Goal: Task Accomplishment & Management: Manage account settings

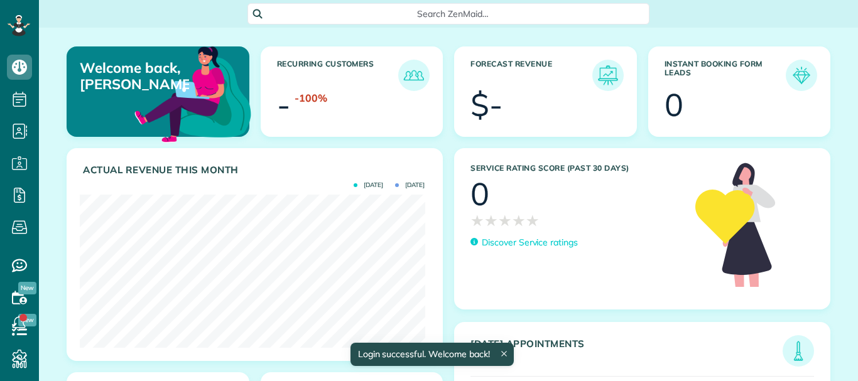
scroll to position [153, 345]
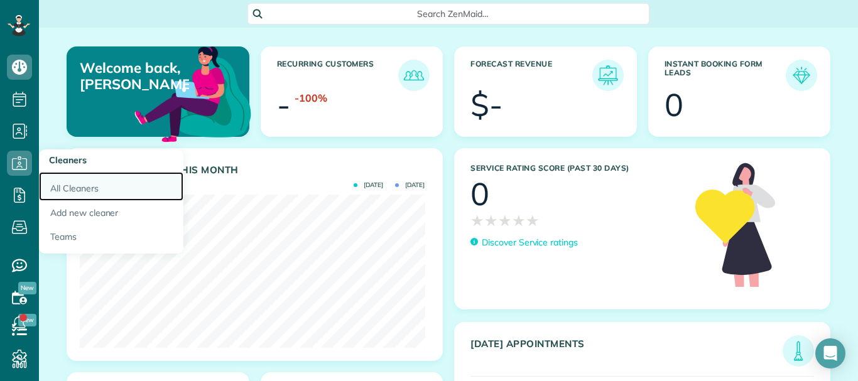
click at [75, 182] on link "All Cleaners" at bounding box center [111, 186] width 145 height 29
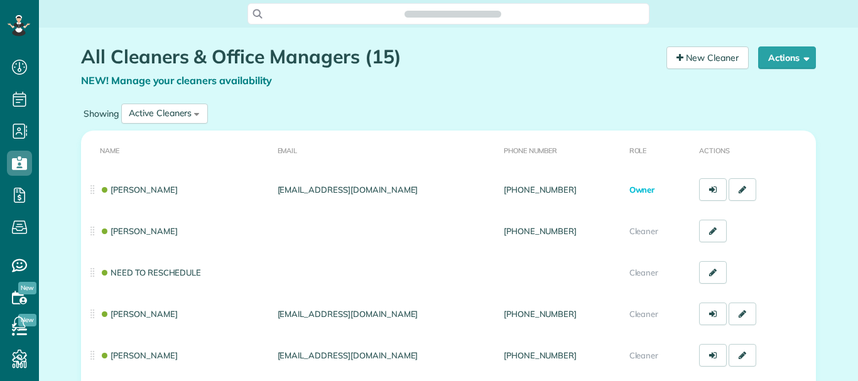
scroll to position [6, 6]
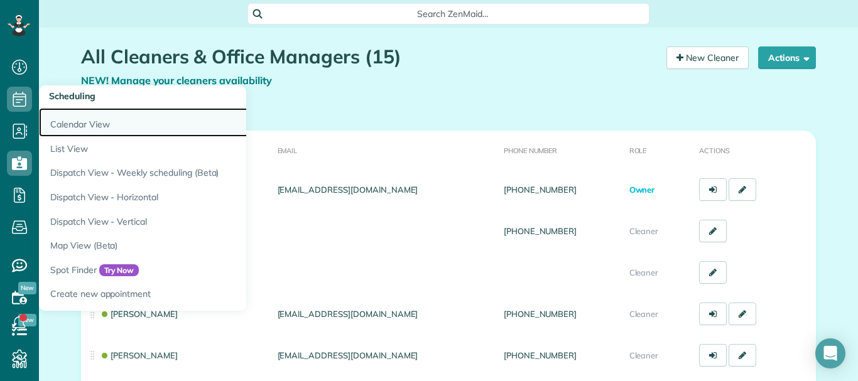
click at [70, 129] on link "Calendar View" at bounding box center [196, 122] width 314 height 29
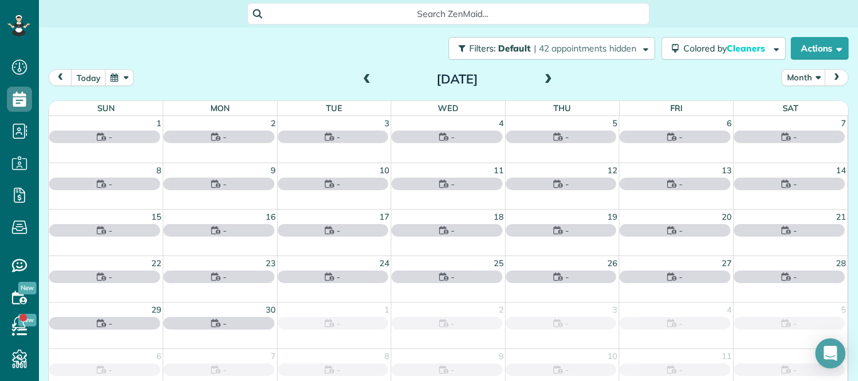
click at [542, 80] on span at bounding box center [549, 79] width 14 height 11
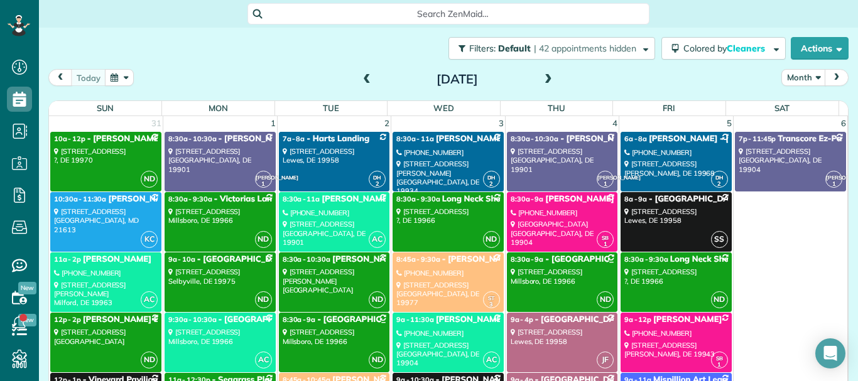
click at [844, 309] on div "Filters: Default | 42 appointments hidden Colored by Cleaners Color by Cleaner …" at bounding box center [448, 192] width 819 height 329
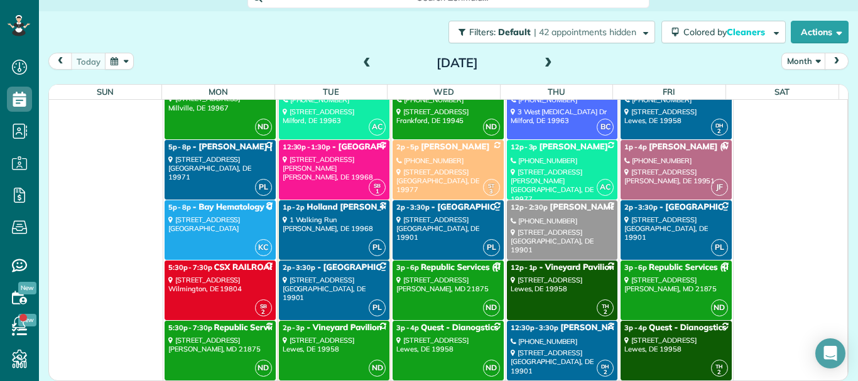
scroll to position [6043, 0]
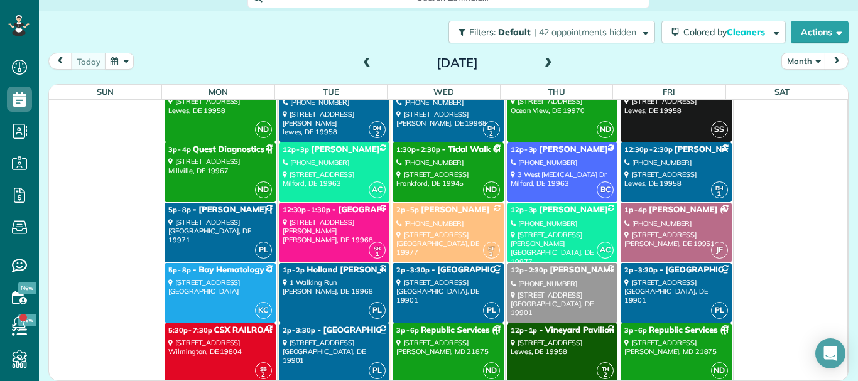
click at [551, 282] on div "(914) 329-9464" at bounding box center [563, 284] width 104 height 9
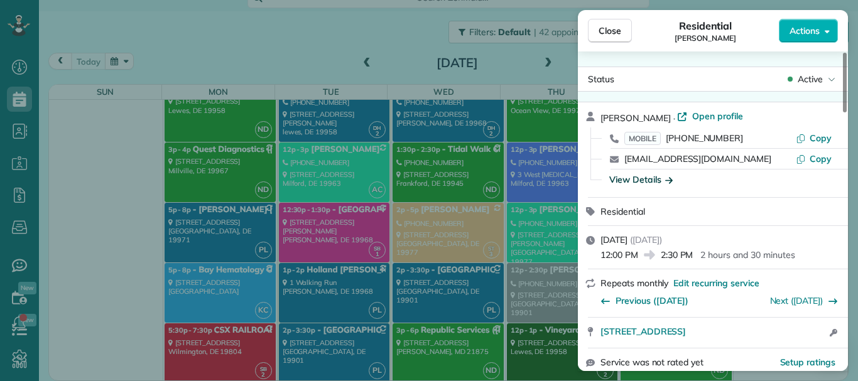
click at [647, 178] on div "View Details" at bounding box center [641, 179] width 63 height 13
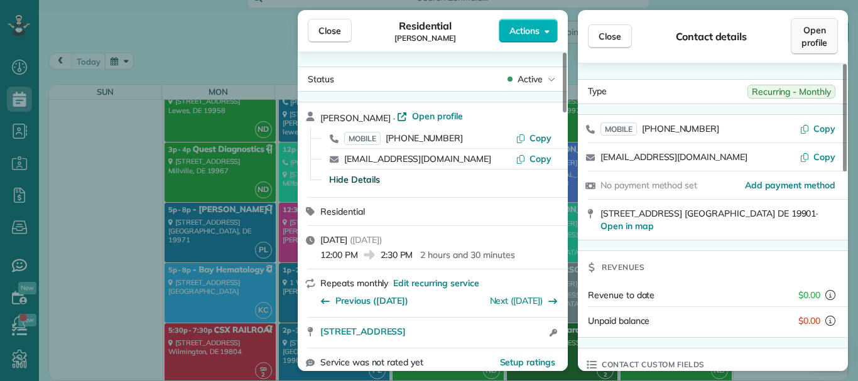
click at [821, 48] on span "Open profile" at bounding box center [815, 36] width 26 height 25
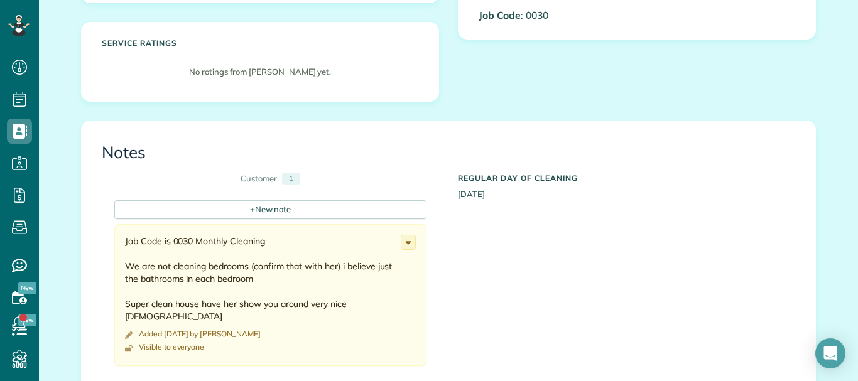
scroll to position [667, 0]
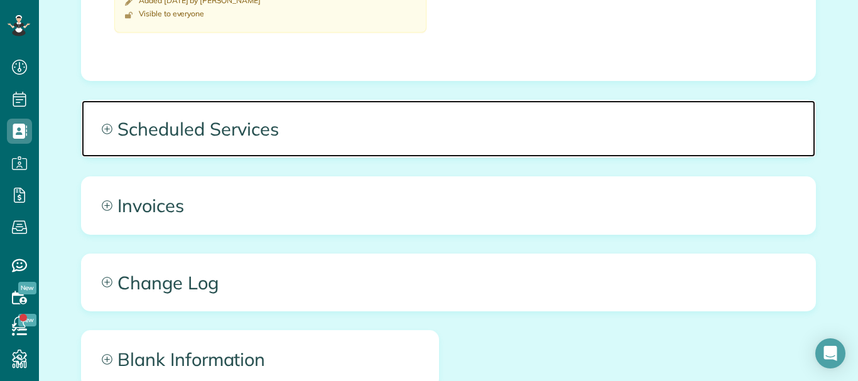
click at [137, 124] on span "Scheduled Services" at bounding box center [449, 129] width 734 height 57
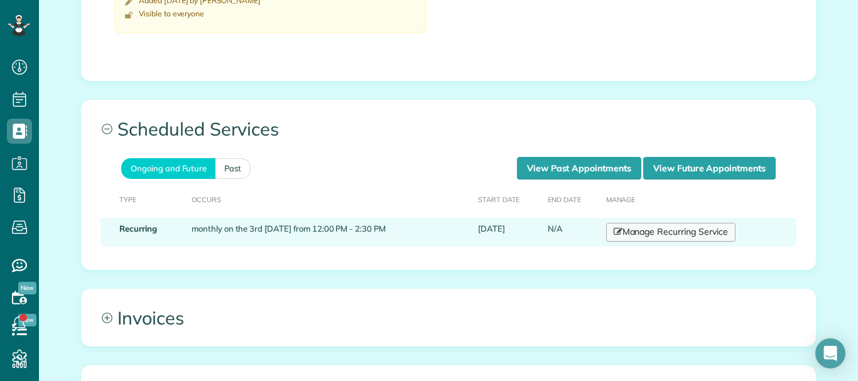
click at [616, 229] on icon at bounding box center [618, 231] width 9 height 9
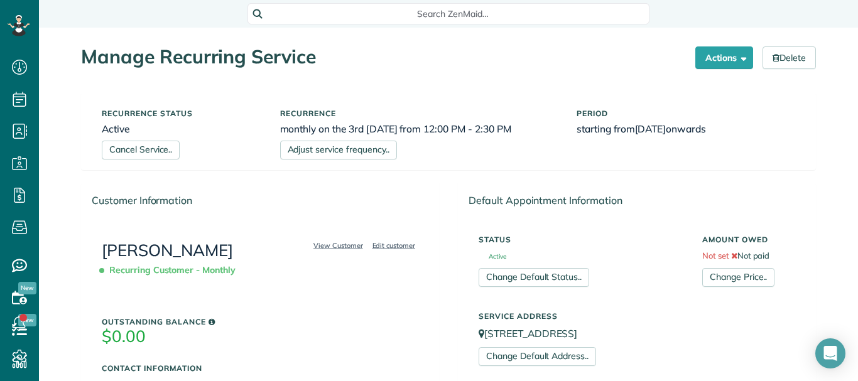
scroll to position [334, 0]
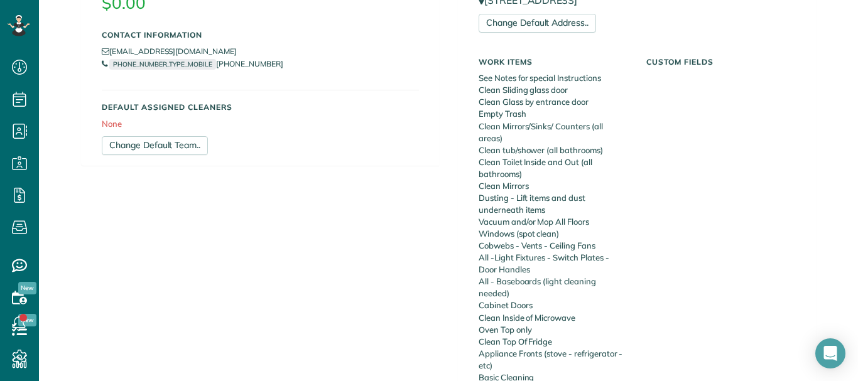
click at [845, 254] on div "Manage Recurring Service Actions Cancel Service.. Adjust service frequency.. Ch…" at bounding box center [448, 322] width 819 height 1257
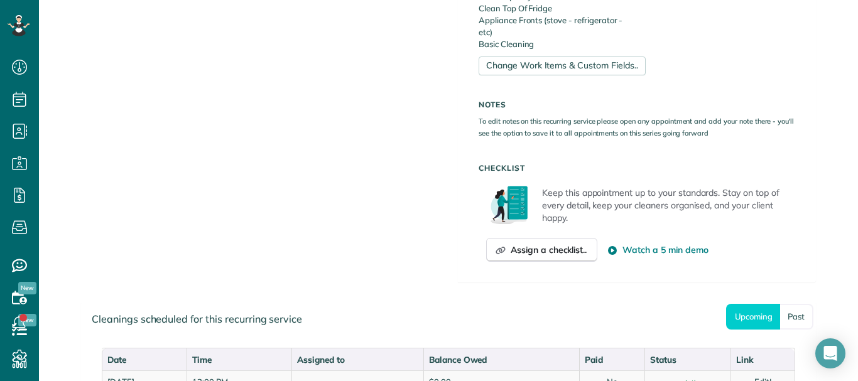
scroll to position [903, 0]
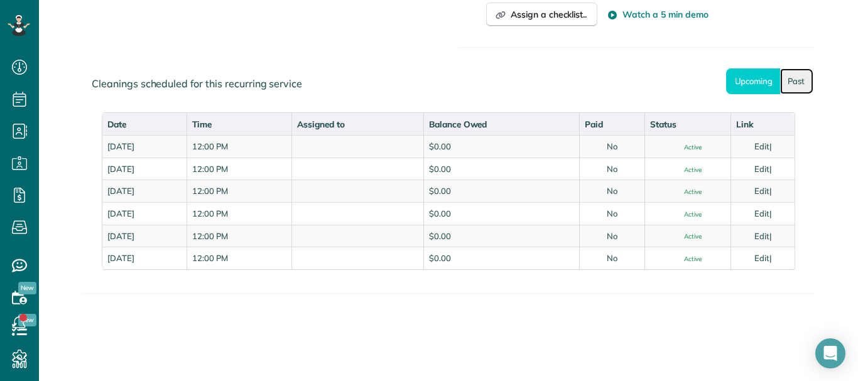
click at [789, 92] on link "Past" at bounding box center [796, 81] width 33 height 26
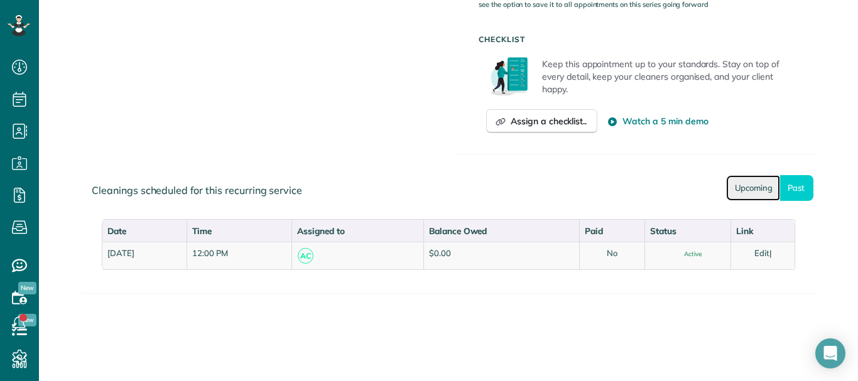
click at [760, 192] on link "Upcoming" at bounding box center [753, 188] width 54 height 26
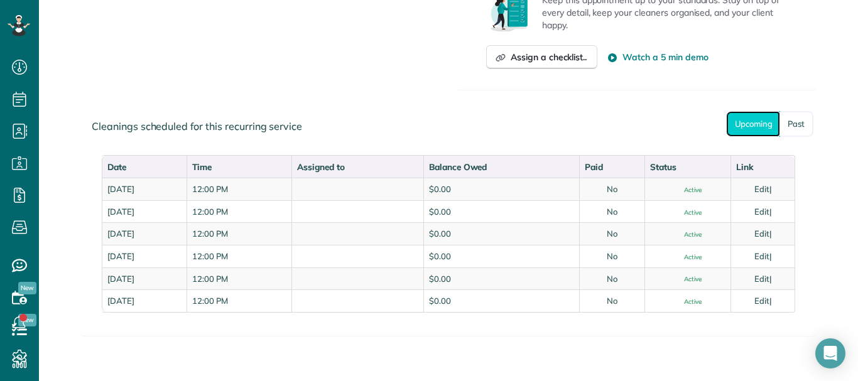
scroll to position [903, 0]
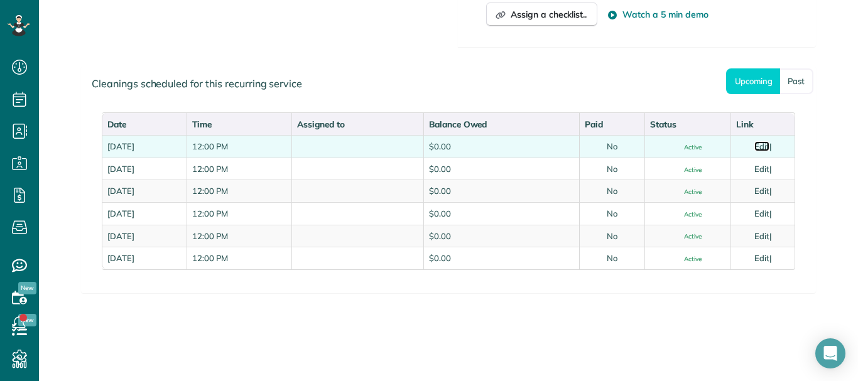
click at [763, 148] on link "Edit" at bounding box center [762, 146] width 15 height 10
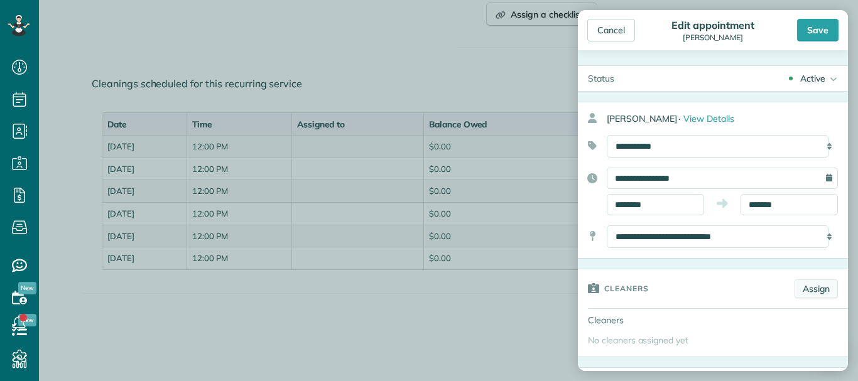
click at [800, 293] on link "Assign" at bounding box center [816, 289] width 43 height 19
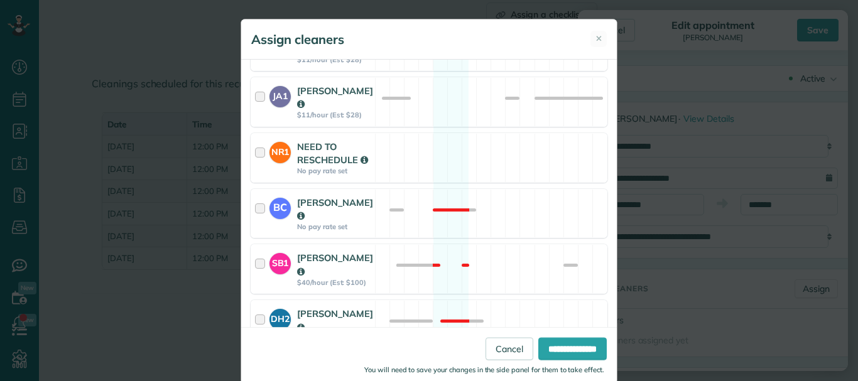
scroll to position [500, 0]
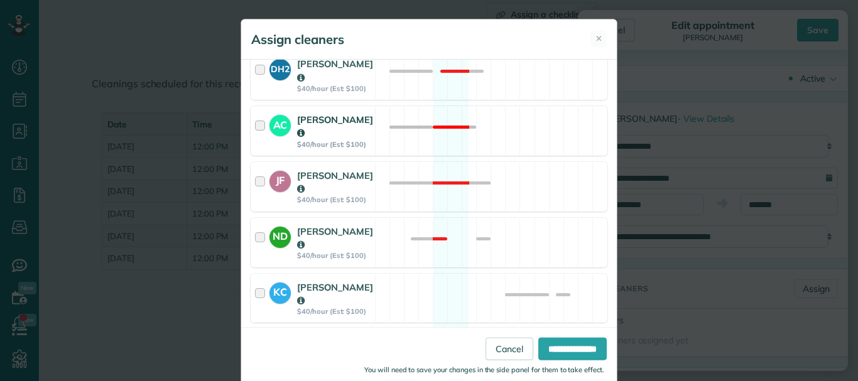
click at [329, 114] on strong "Andrea Cole" at bounding box center [335, 126] width 76 height 25
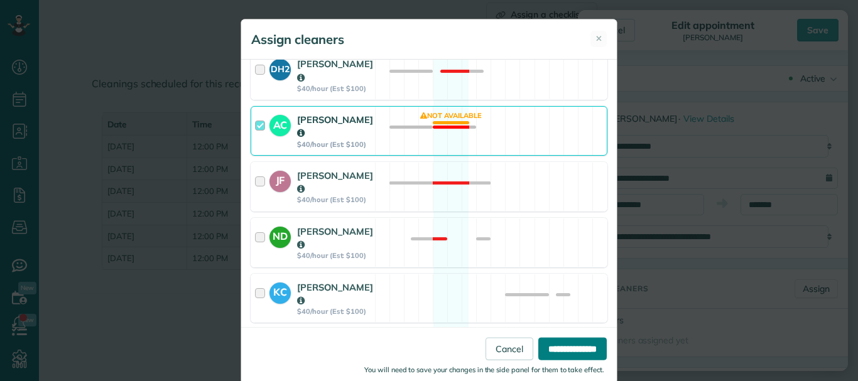
click at [550, 353] on input "**********" at bounding box center [572, 349] width 68 height 23
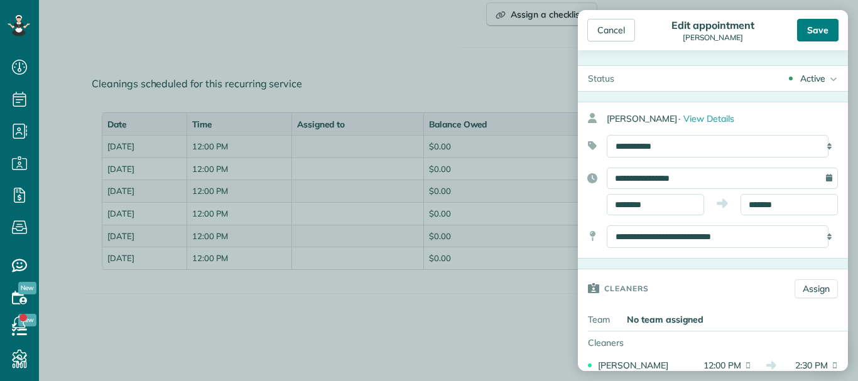
click at [812, 26] on div "Save" at bounding box center [817, 30] width 41 height 23
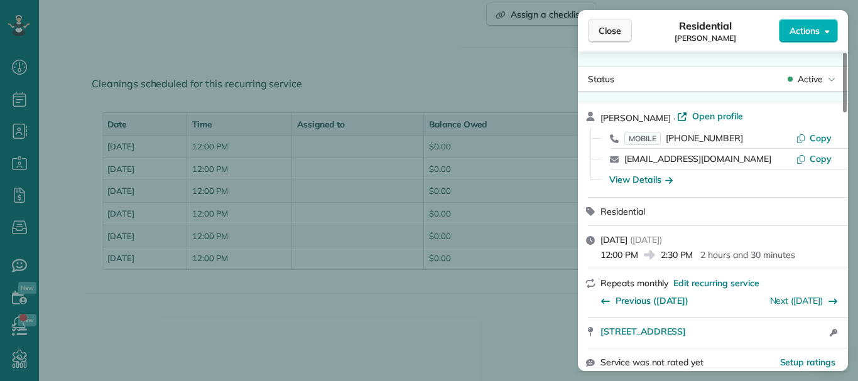
click at [616, 23] on button "Close" at bounding box center [610, 31] width 44 height 24
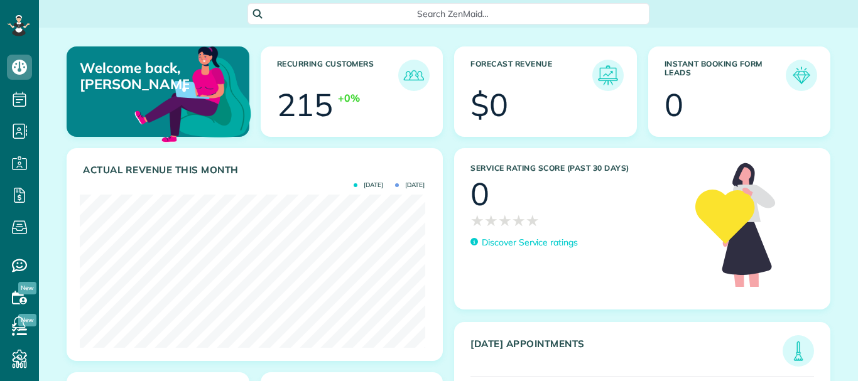
scroll to position [153, 345]
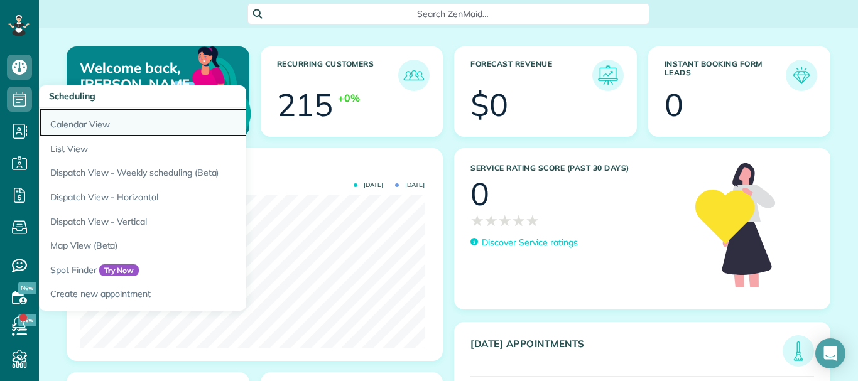
click at [62, 126] on link "Calendar View" at bounding box center [196, 122] width 314 height 29
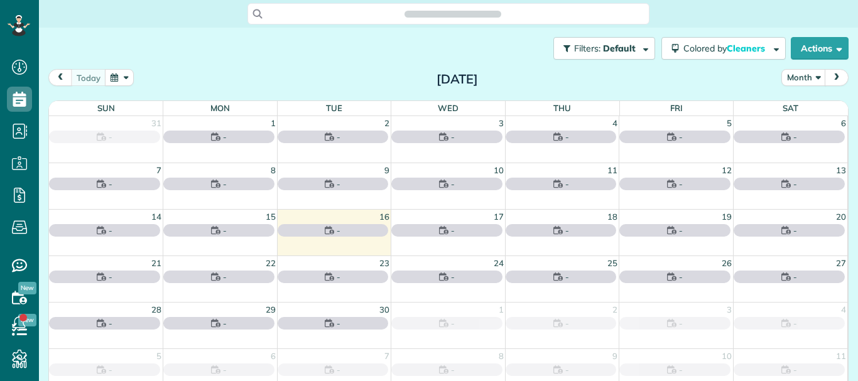
scroll to position [6, 6]
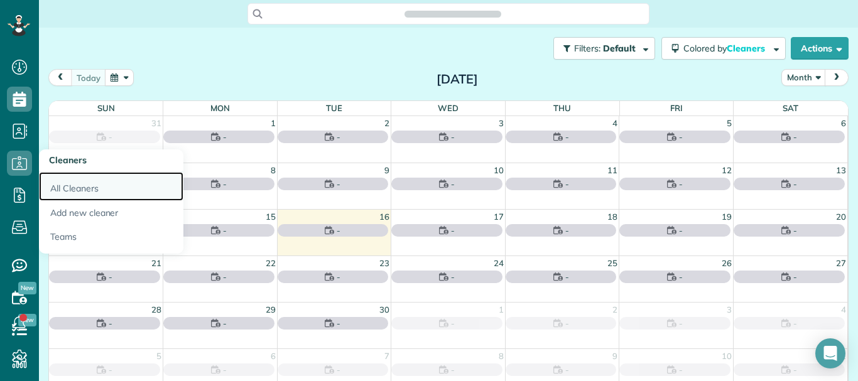
click at [59, 183] on link "All Cleaners" at bounding box center [111, 186] width 145 height 29
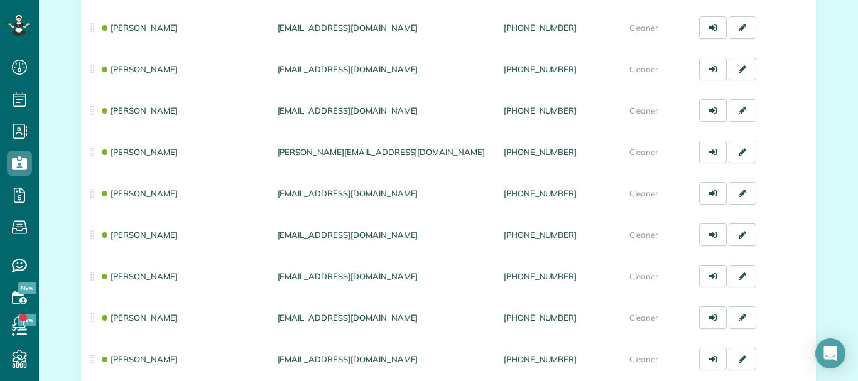
scroll to position [334, 0]
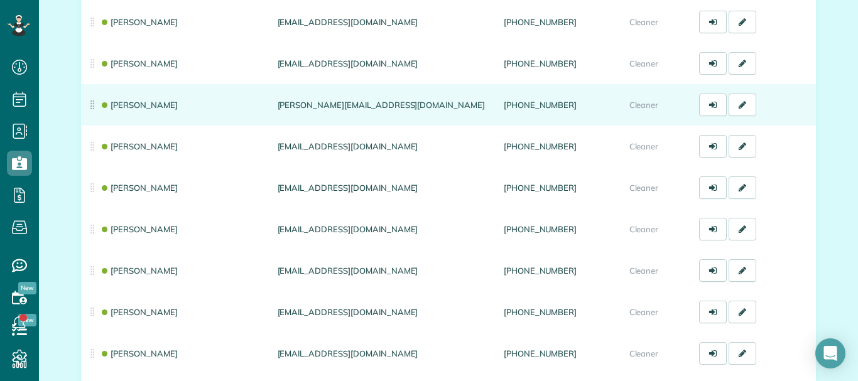
click at [150, 112] on td "[PERSON_NAME]" at bounding box center [177, 104] width 192 height 41
click at [145, 107] on link "[PERSON_NAME]" at bounding box center [139, 105] width 78 height 10
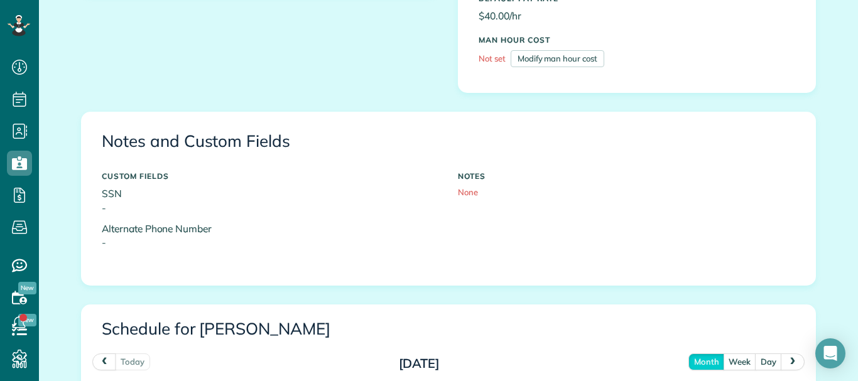
scroll to position [667, 0]
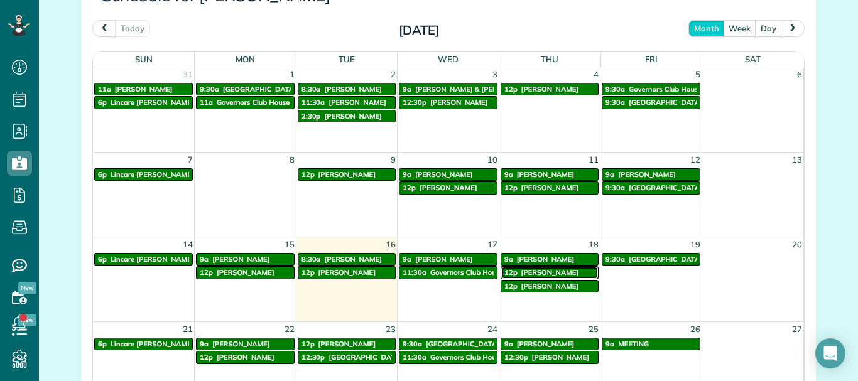
click at [552, 270] on div "12p [PERSON_NAME]" at bounding box center [550, 272] width 91 height 9
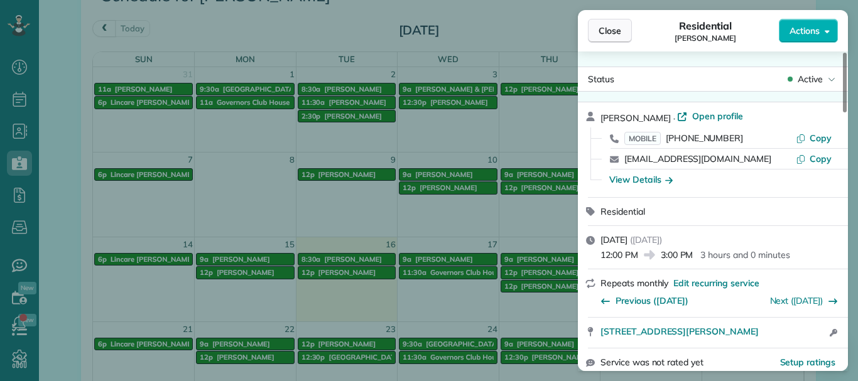
click at [616, 28] on span "Close" at bounding box center [610, 31] width 23 height 13
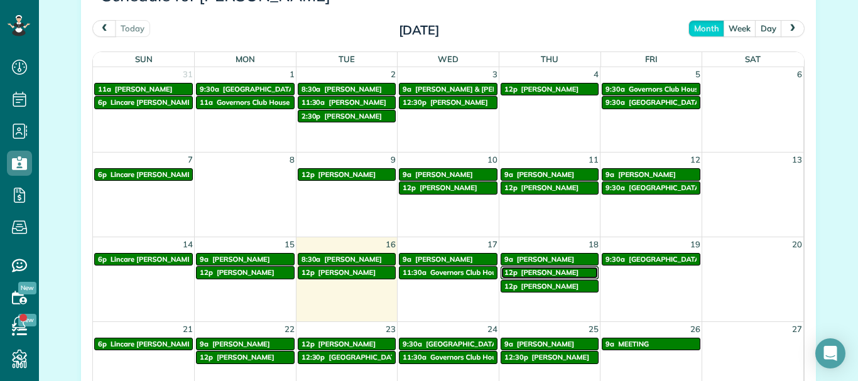
click at [545, 277] on div "12p [PERSON_NAME]" at bounding box center [550, 272] width 91 height 9
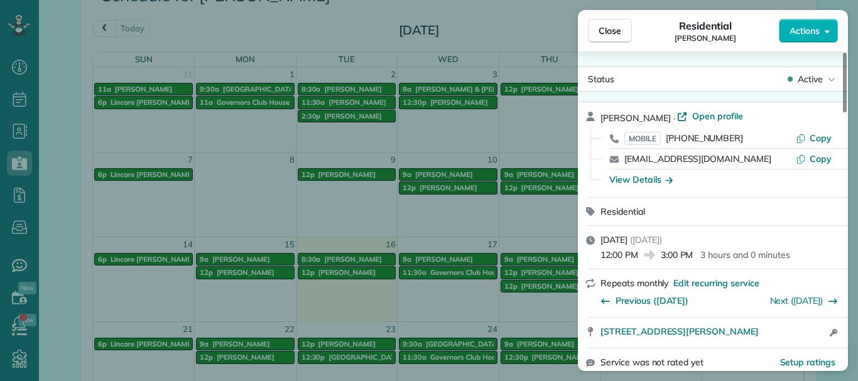
click at [493, 41] on div "Close Residential [PERSON_NAME] Actions Status Active [PERSON_NAME] · Open prof…" at bounding box center [429, 190] width 858 height 381
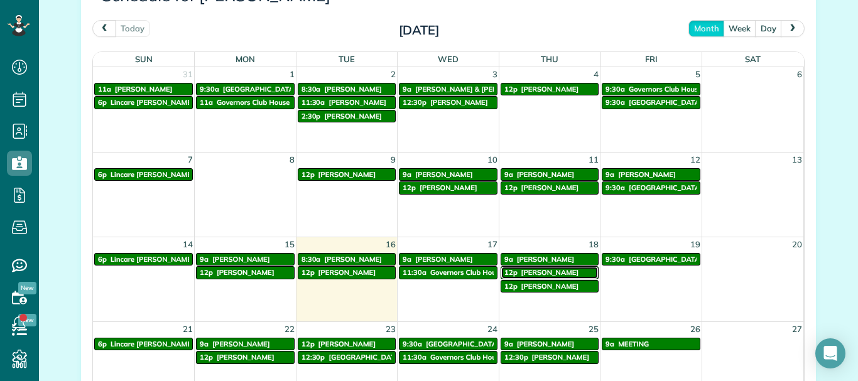
click at [534, 271] on span "[PERSON_NAME]" at bounding box center [551, 272] width 58 height 9
